Goal: Check status: Check status

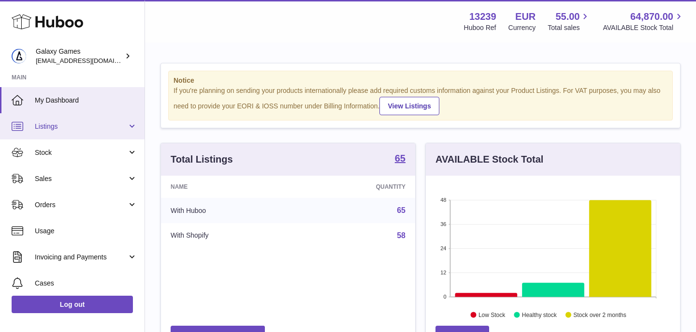
scroll to position [151, 254]
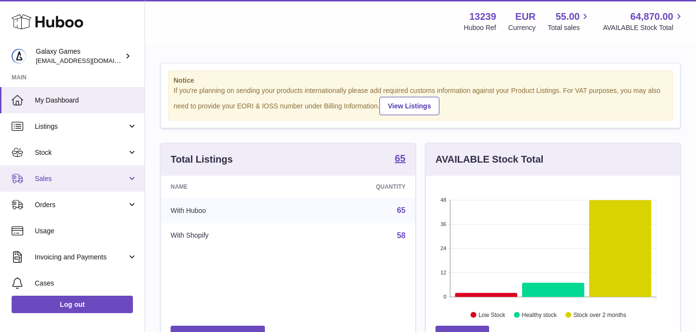
click at [93, 177] on span "Sales" at bounding box center [81, 178] width 92 height 9
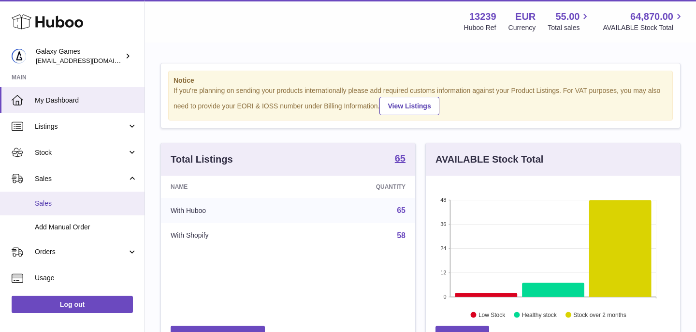
click at [92, 202] on span "Sales" at bounding box center [86, 203] width 102 height 9
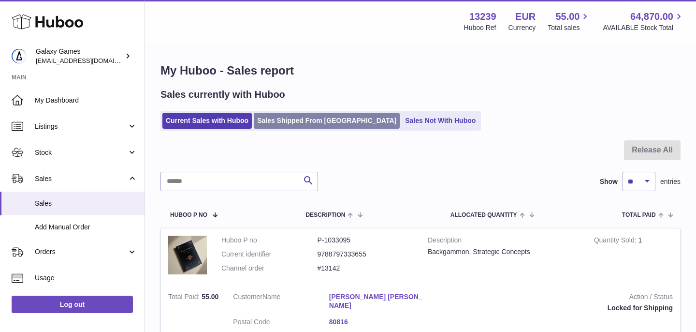
click at [287, 128] on link "Sales Shipped From Huboo" at bounding box center [327, 121] width 146 height 16
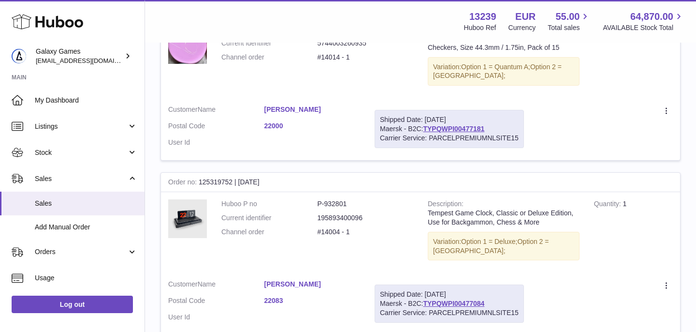
scroll to position [930, 0]
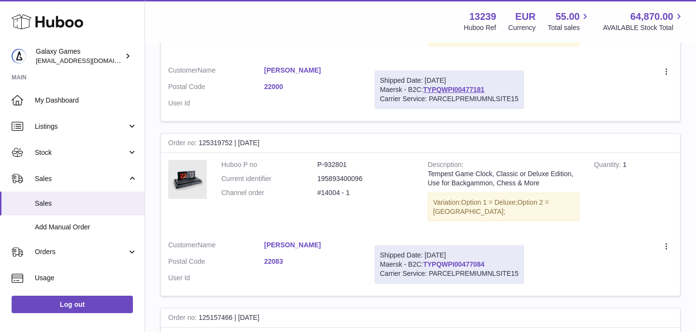
click at [456, 264] on link "TYPQWPI00477084" at bounding box center [453, 264] width 61 height 8
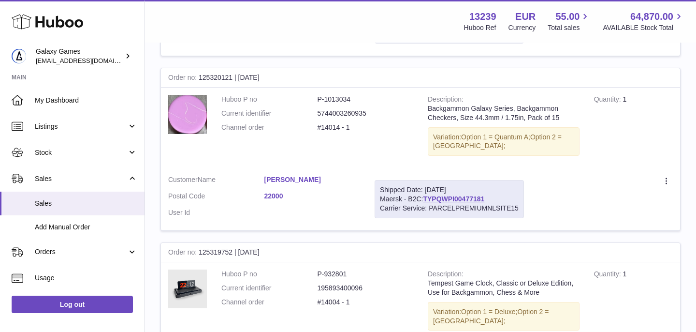
scroll to position [820, 0]
click at [461, 200] on link "TYPQWPI00477181" at bounding box center [453, 200] width 61 height 8
